Goal: Use online tool/utility: Use online tool/utility

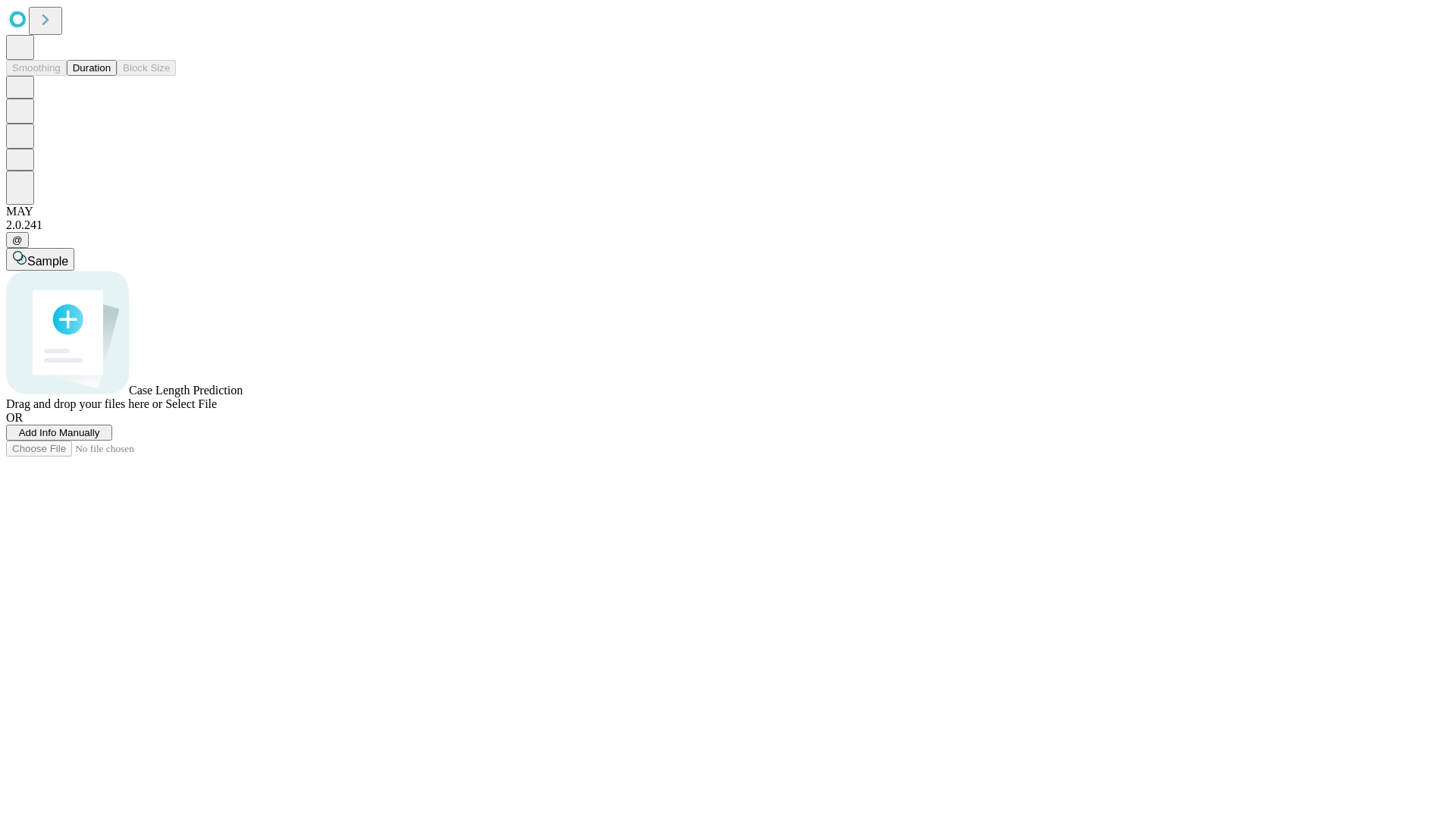
click at [111, 76] on button "Duration" at bounding box center [92, 68] width 50 height 16
click at [100, 438] on span "Add Info Manually" at bounding box center [59, 433] width 81 height 11
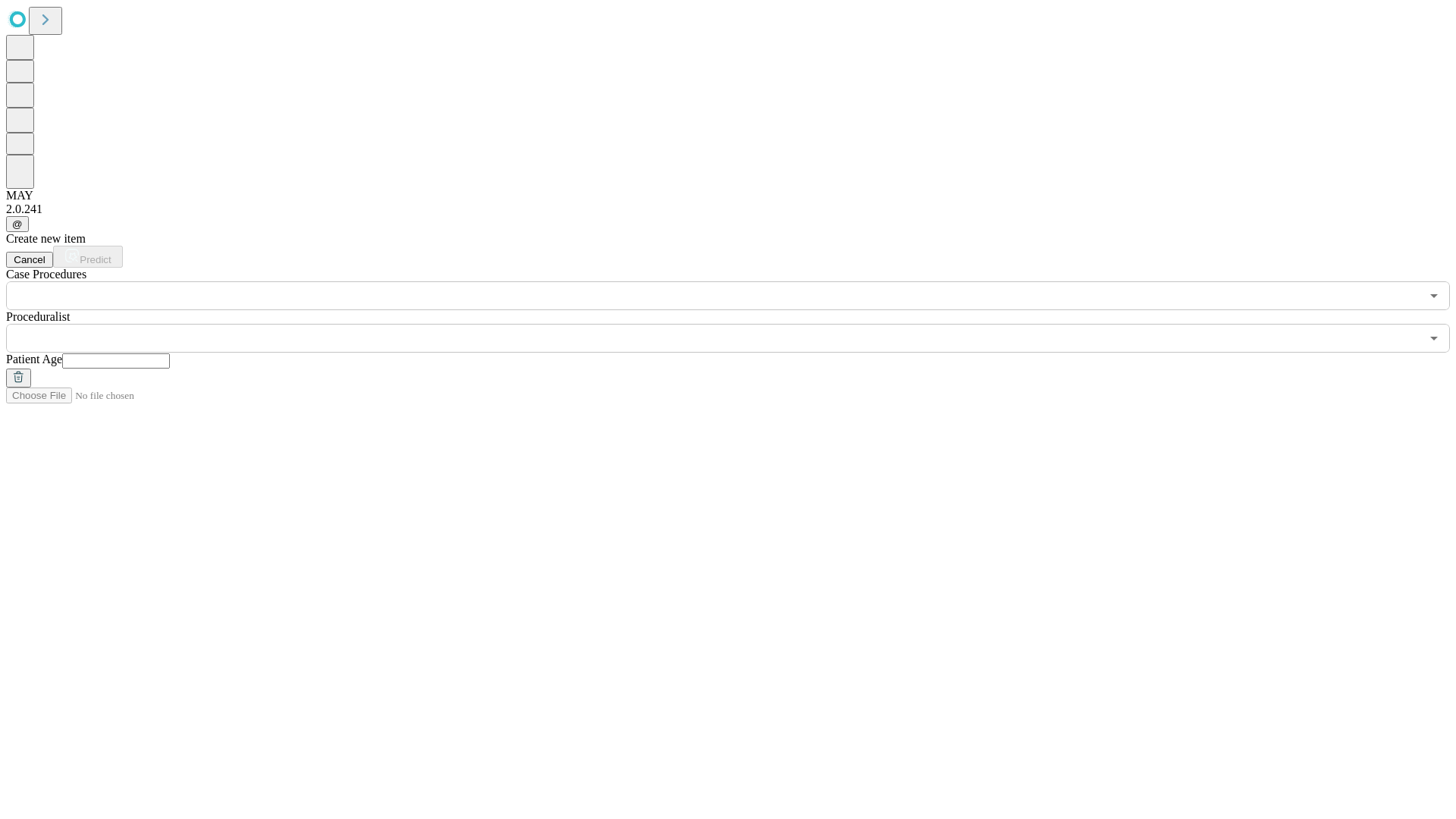
click at [170, 353] on input "text" at bounding box center [116, 360] width 107 height 15
type input "**"
click at [739, 324] on input "text" at bounding box center [713, 338] width 1415 height 28
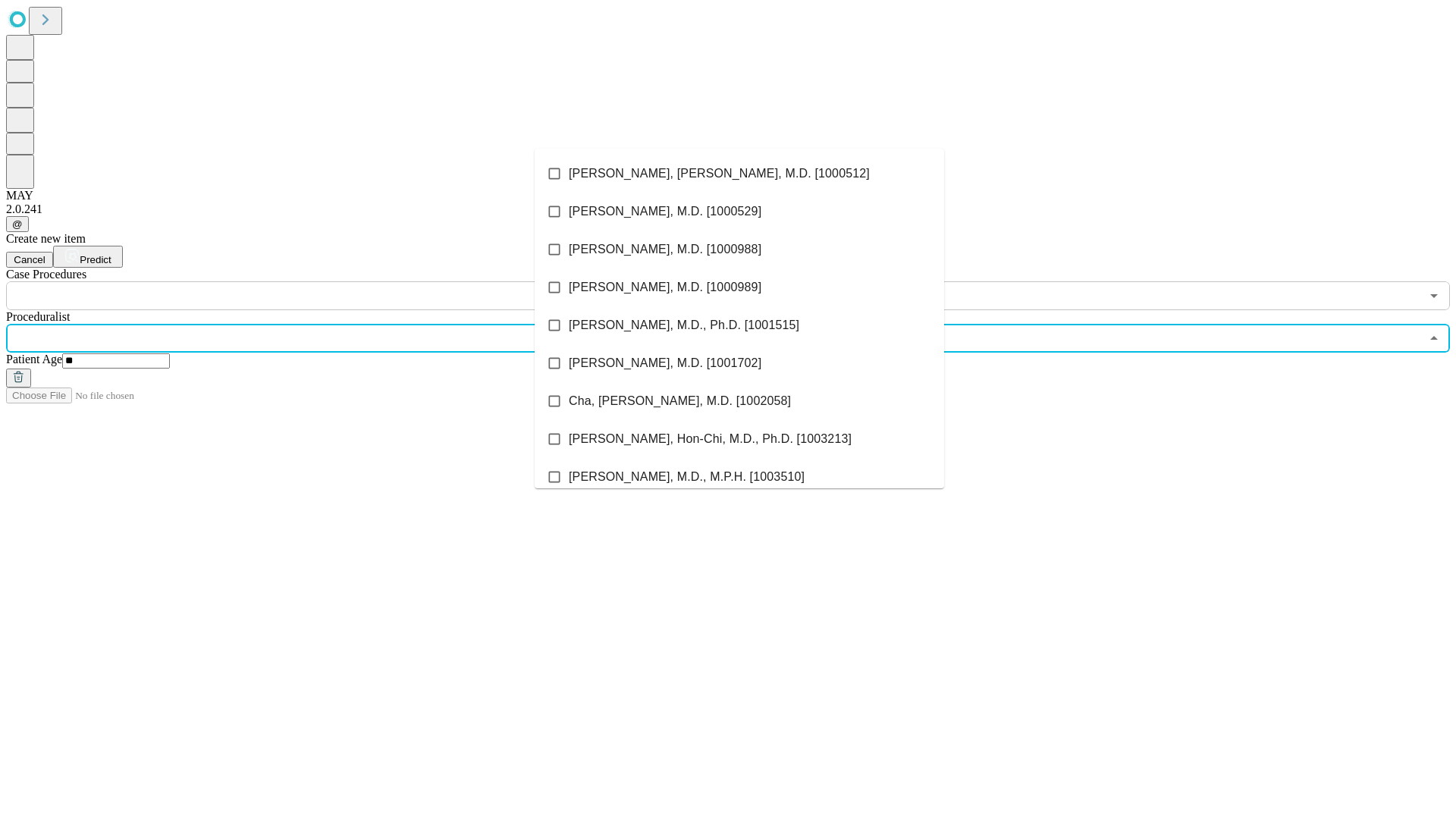
click at [739, 173] on li "[PERSON_NAME], [PERSON_NAME], M.D. [1000512]" at bounding box center [739, 173] width 409 height 38
click at [319, 281] on input "text" at bounding box center [713, 295] width 1415 height 28
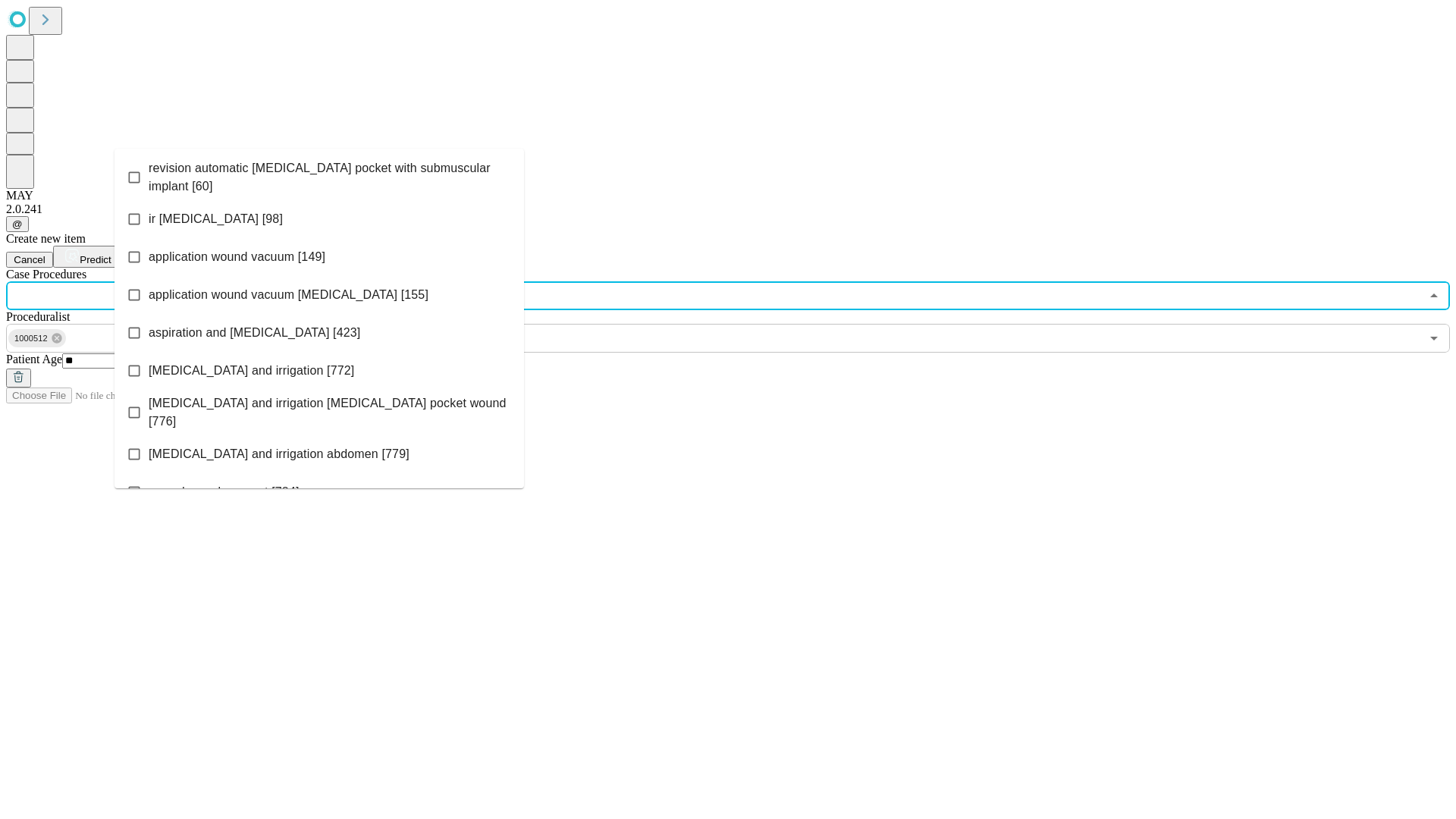
click at [319, 173] on span "revision automatic [MEDICAL_DATA] pocket with submuscular implant [60]" at bounding box center [330, 177] width 364 height 37
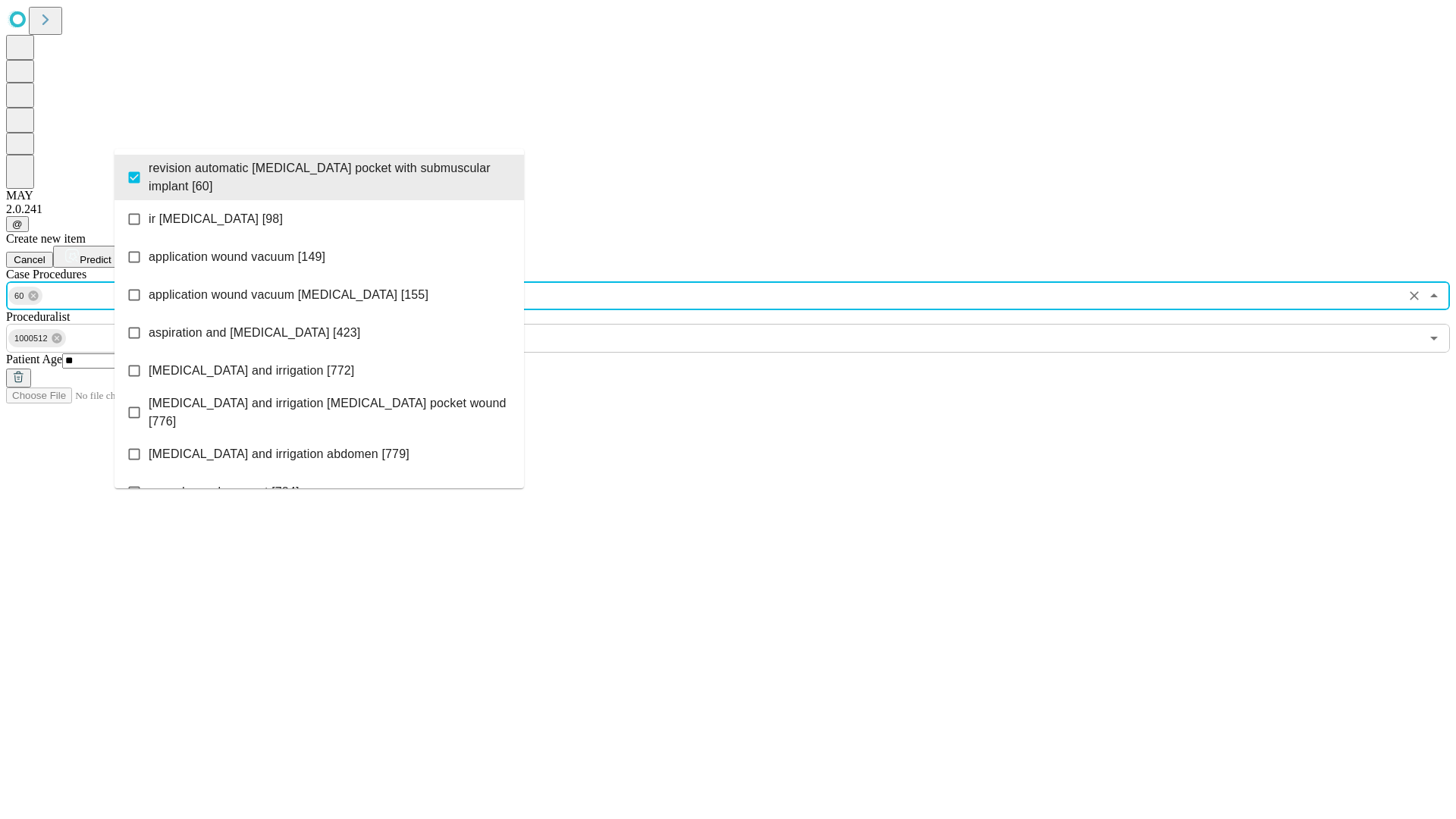
click at [111, 254] on span "Predict" at bounding box center [95, 259] width 31 height 11
